Goal: Information Seeking & Learning: Learn about a topic

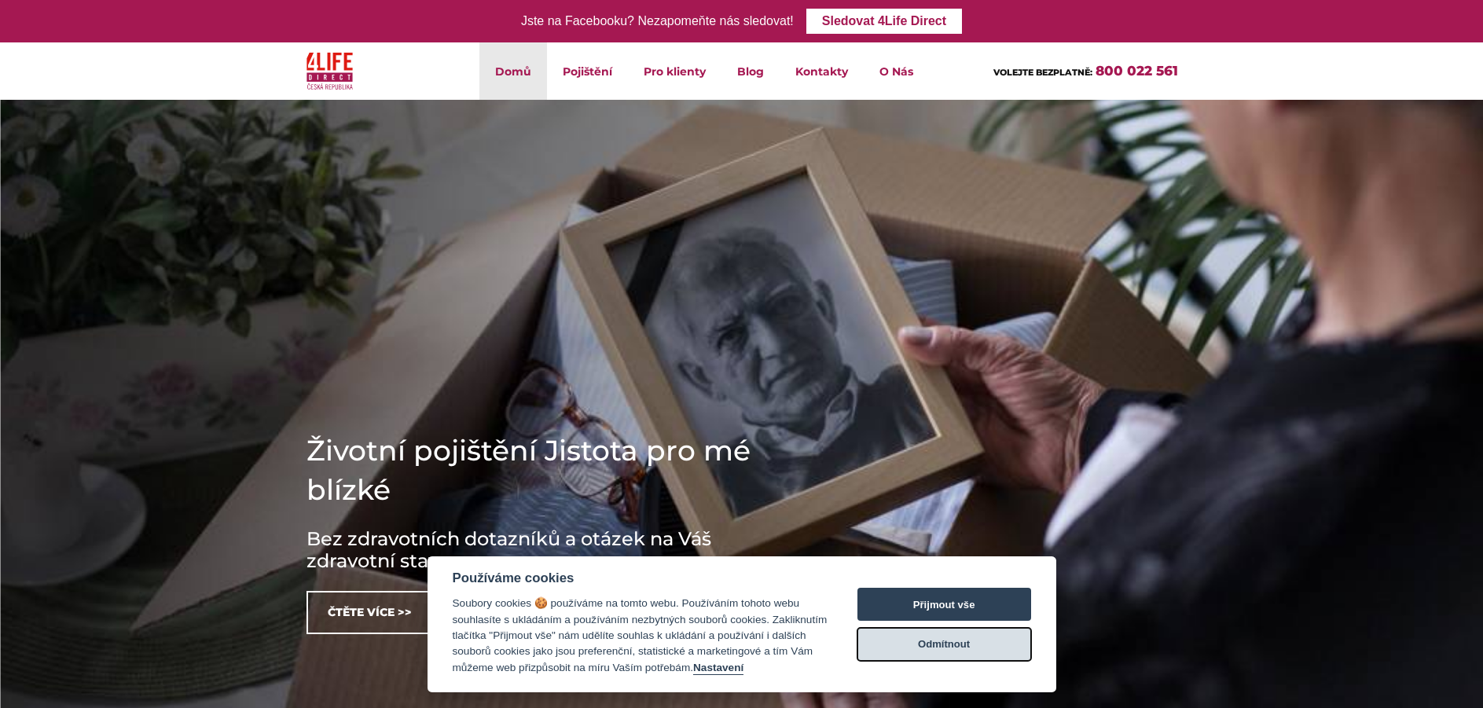
click at [959, 640] on button "Odmítnout" at bounding box center [944, 644] width 174 height 33
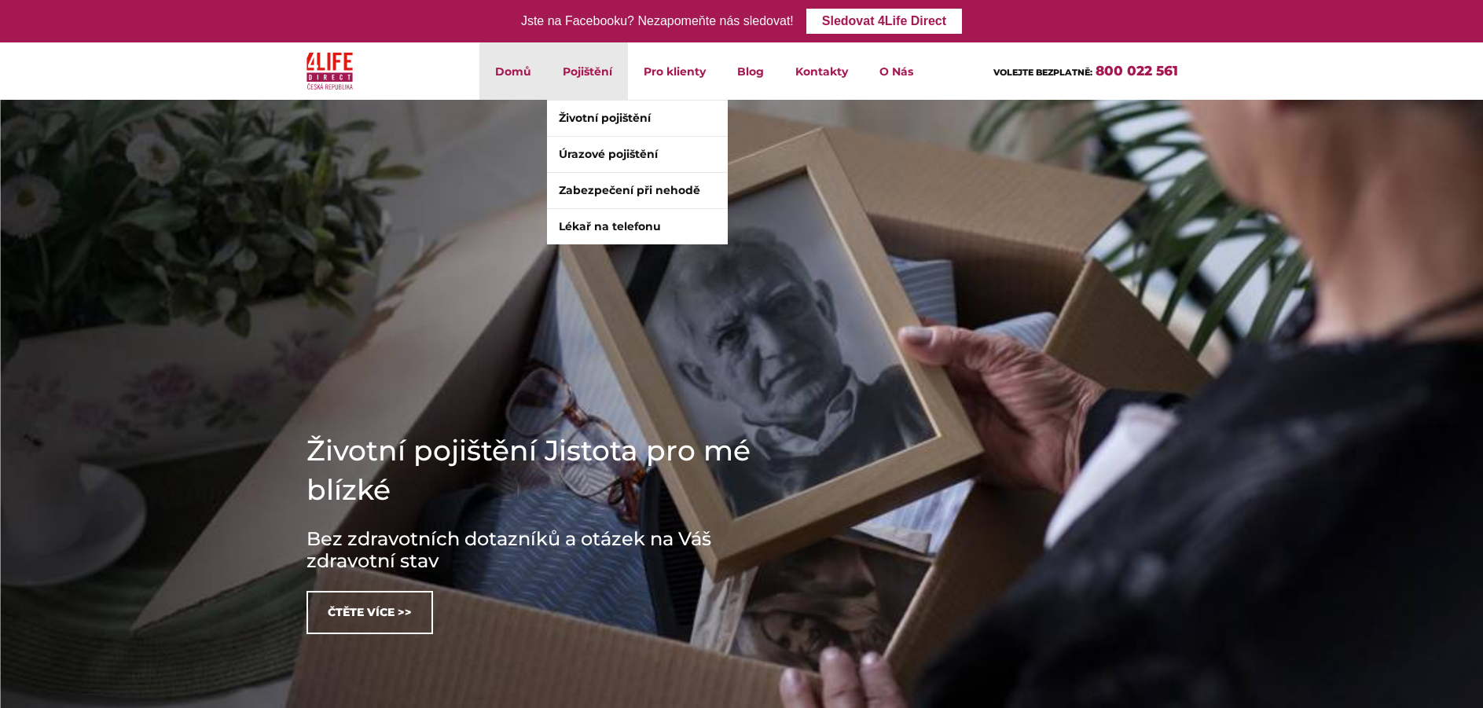
click at [580, 59] on li "Pojištění Životní pojištění Úrazové pojištění Zabezpečení při nehodě Lékař na t…" at bounding box center [587, 70] width 81 height 57
click at [616, 116] on link "Životní pojištění" at bounding box center [637, 118] width 181 height 35
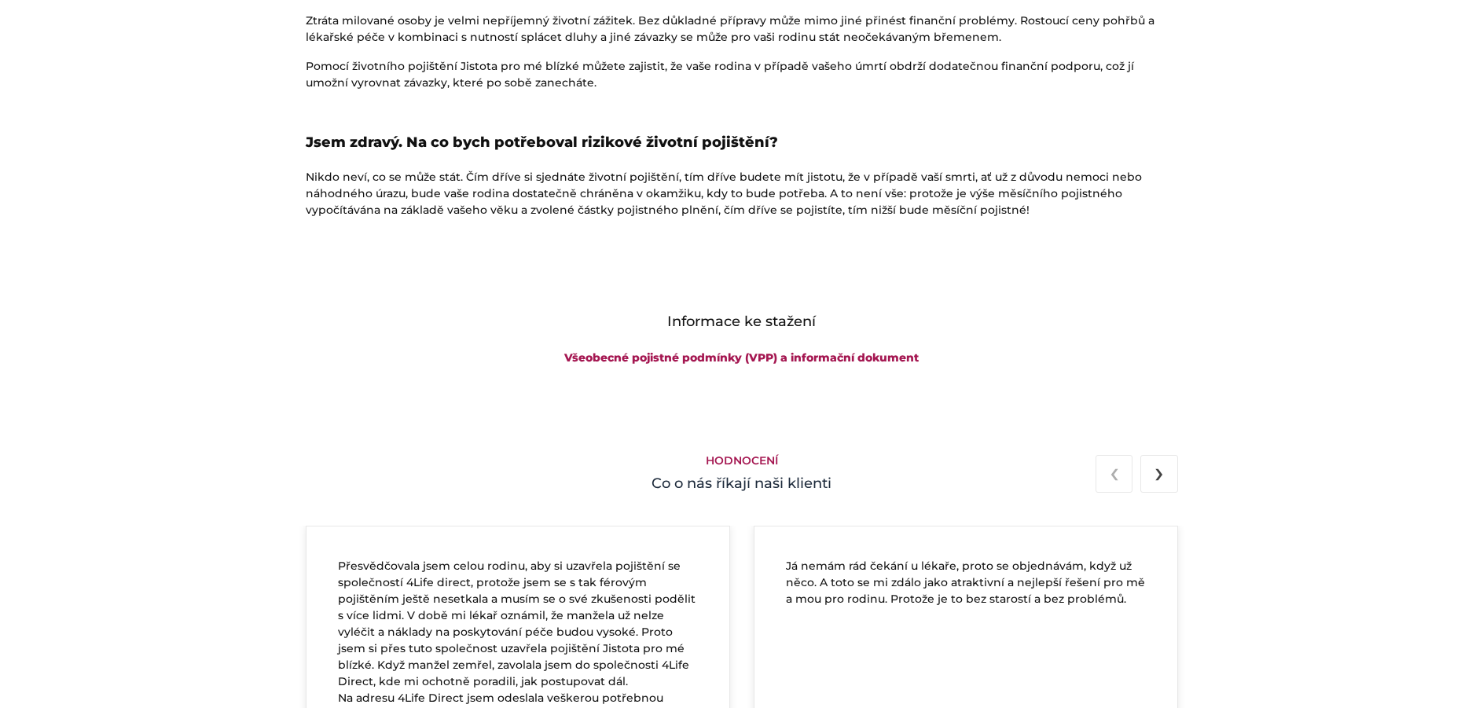
scroll to position [2436, 0]
click at [1157, 475] on span "›" at bounding box center [1158, 475] width 9 height 37
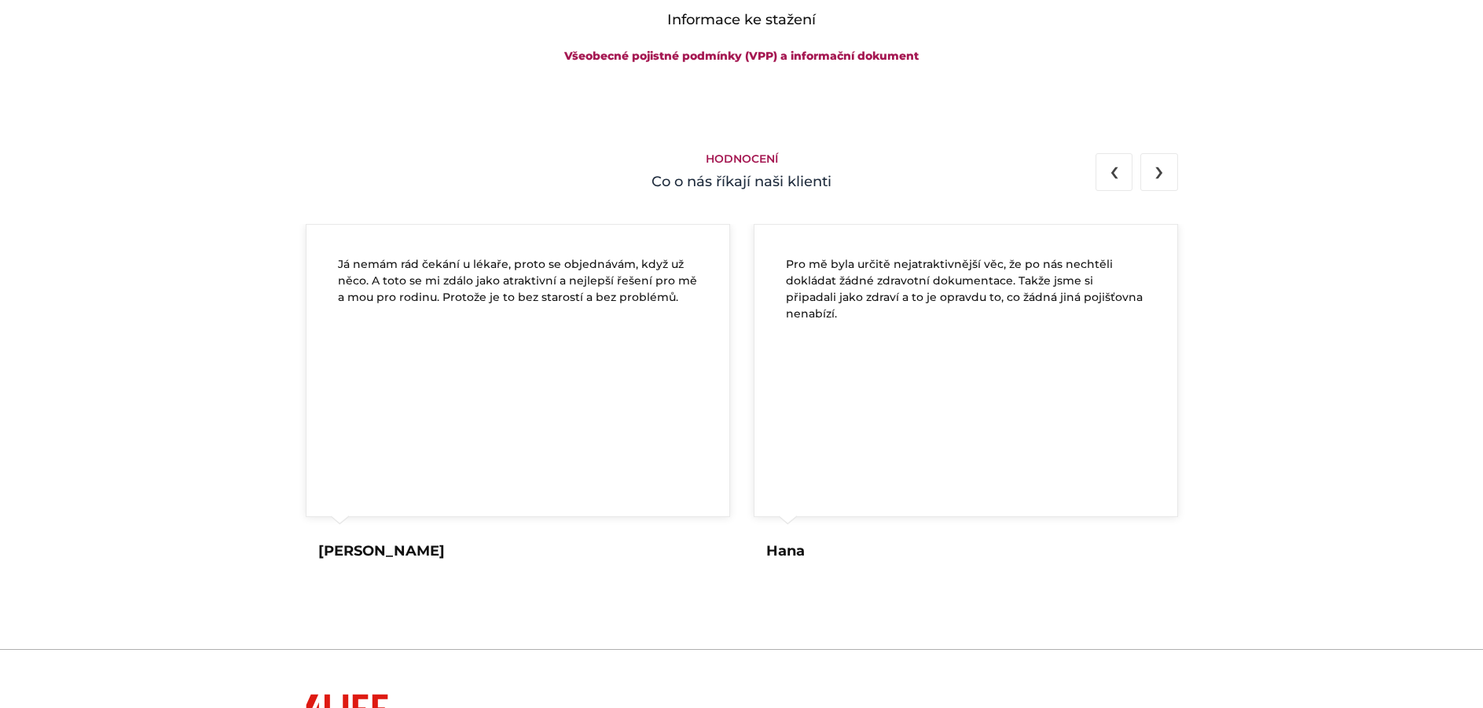
scroll to position [2829, 0]
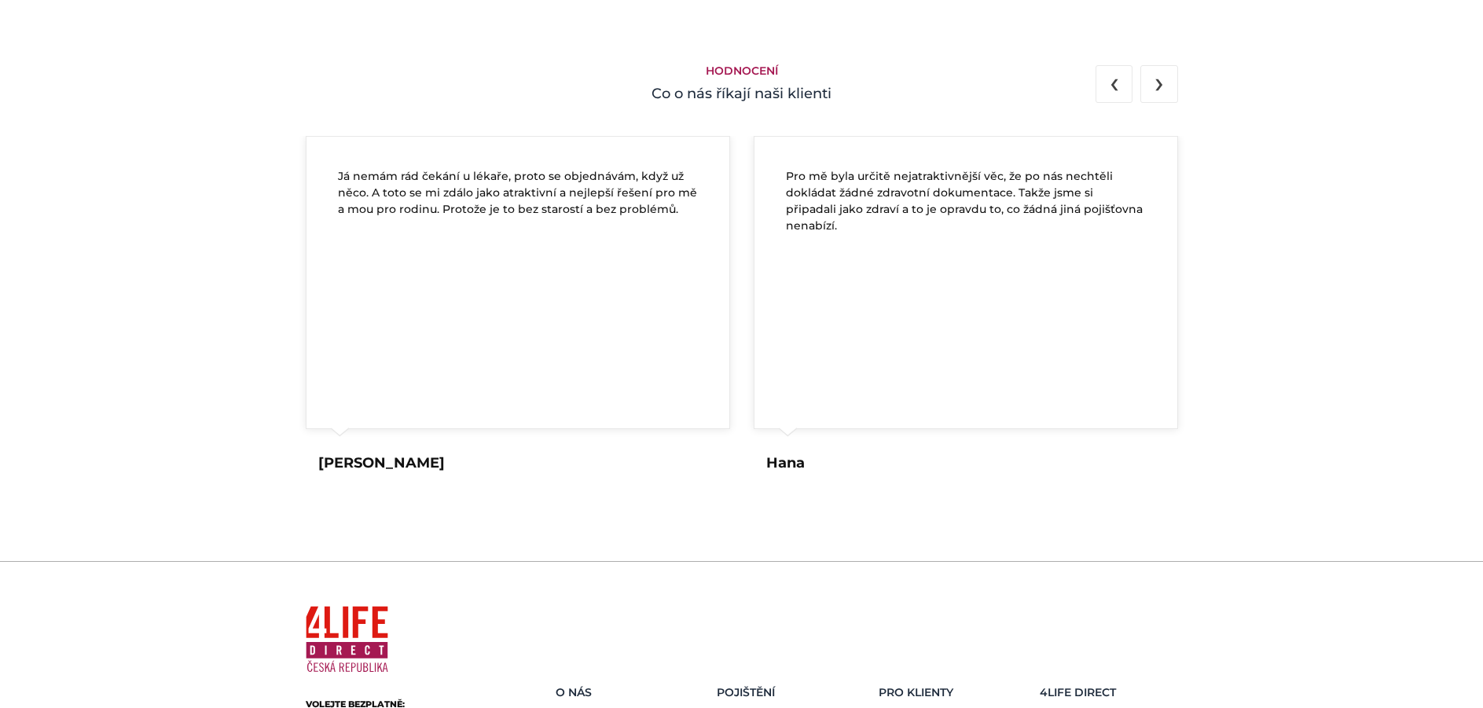
click at [1154, 83] on span "›" at bounding box center [1158, 82] width 9 height 37
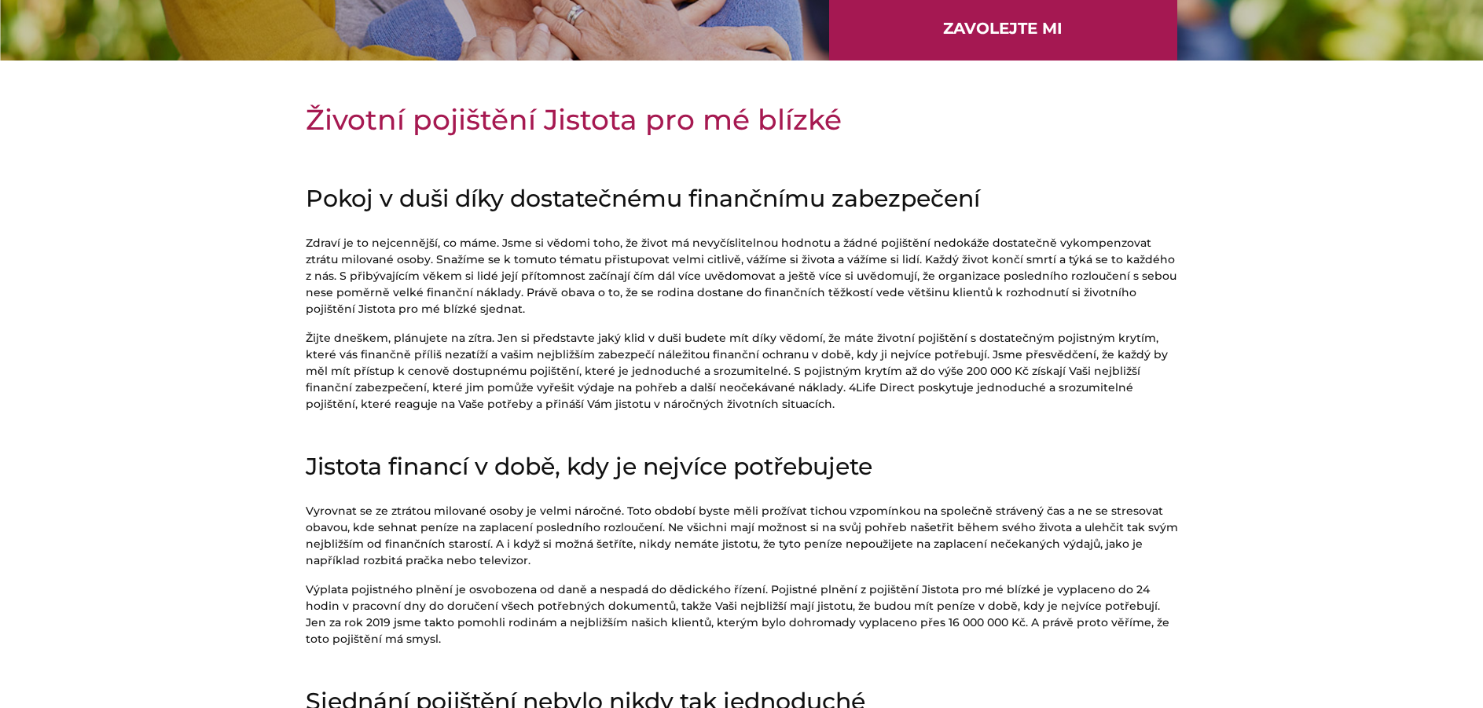
scroll to position [0, 0]
